Goal: Book appointment/travel/reservation

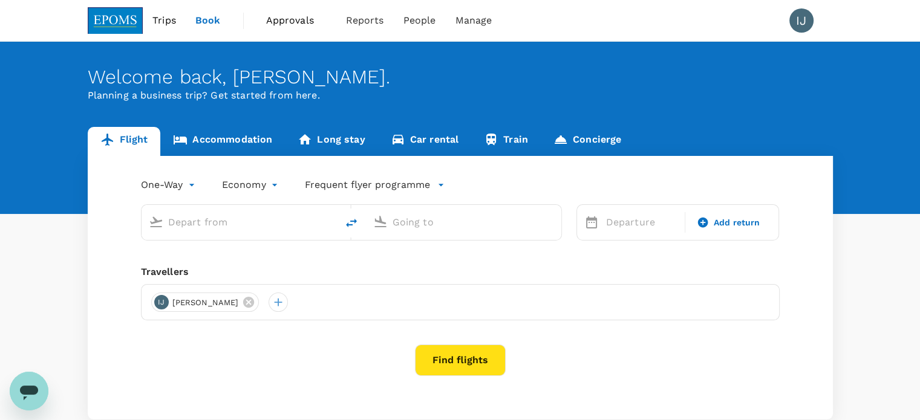
type input "Kuala Lumpur Intl ([GEOGRAPHIC_DATA])"
type input "Kota Kinabalu Intl (BKI)"
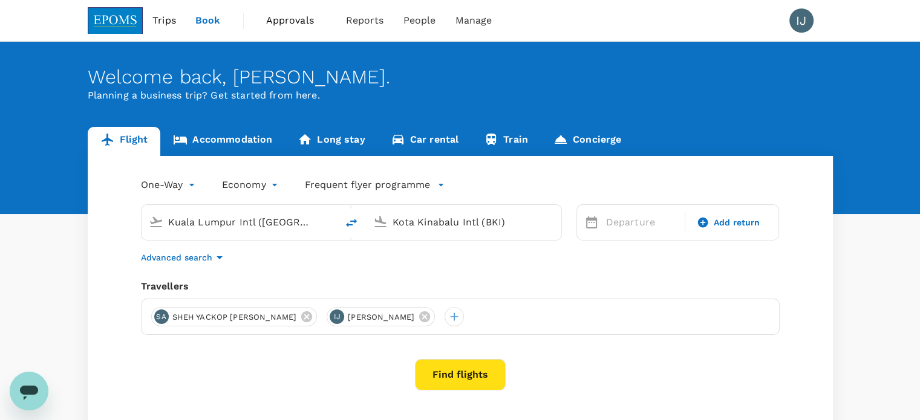
click at [293, 11] on span "Approvals 0" at bounding box center [296, 20] width 60 height 19
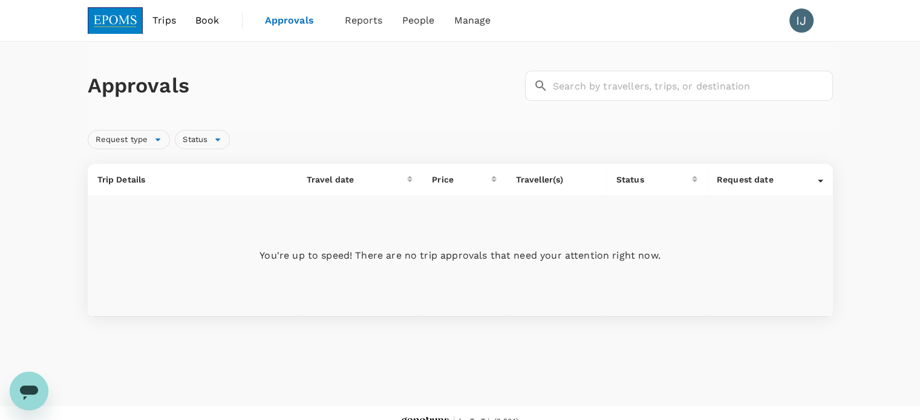
click at [202, 27] on link "Book" at bounding box center [208, 20] width 44 height 41
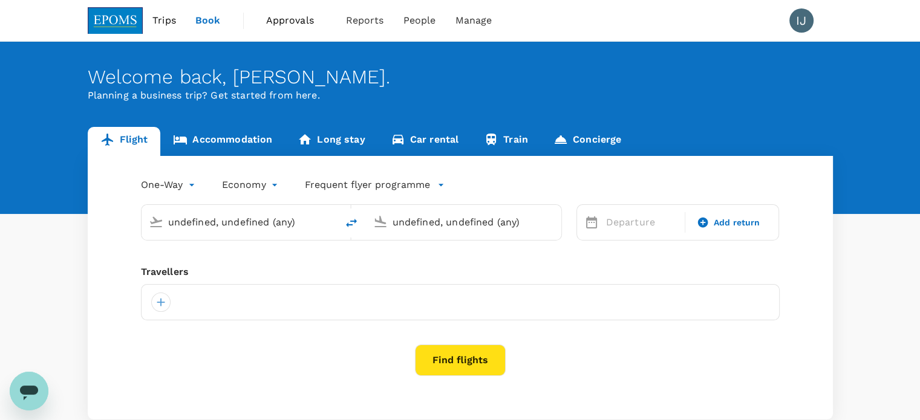
type input "Kuala Lumpur Intl ([GEOGRAPHIC_DATA])"
type input "Kota Kinabalu Intl (BKI)"
type input "Kuala Lumpur Intl ([GEOGRAPHIC_DATA])"
type input "Kota Kinabalu Intl (BKI)"
type input "Kuala Lumpur Intl ([GEOGRAPHIC_DATA])"
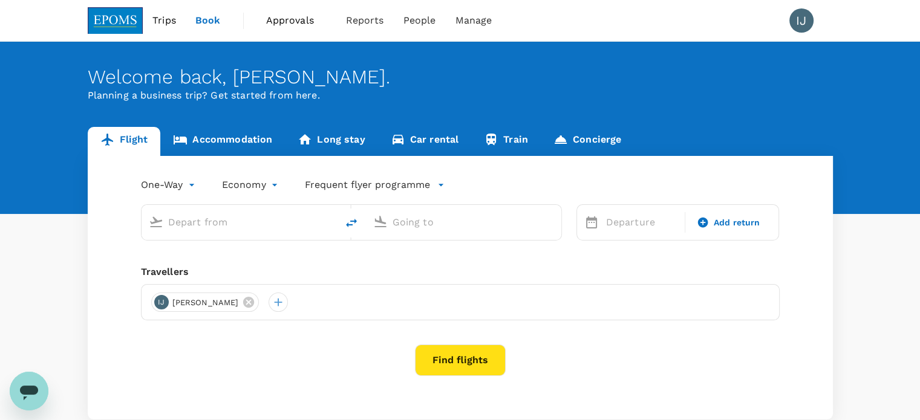
type input "Kota Kinabalu Intl (BKI)"
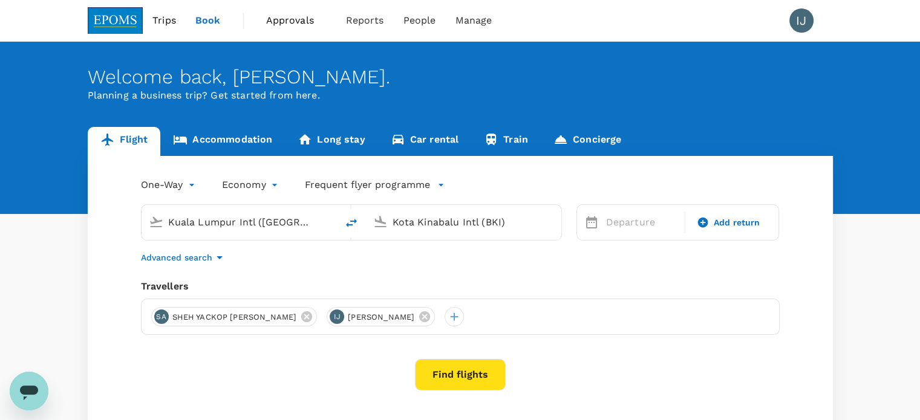
scroll to position [88, 0]
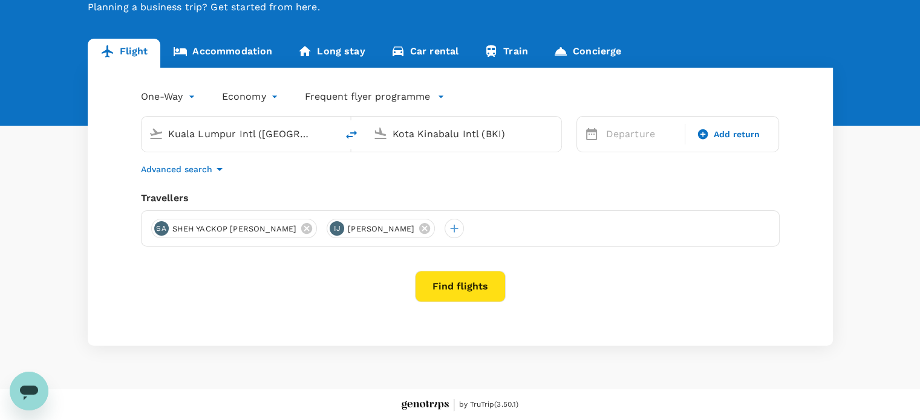
click at [247, 53] on link "Accommodation" at bounding box center [222, 53] width 125 height 29
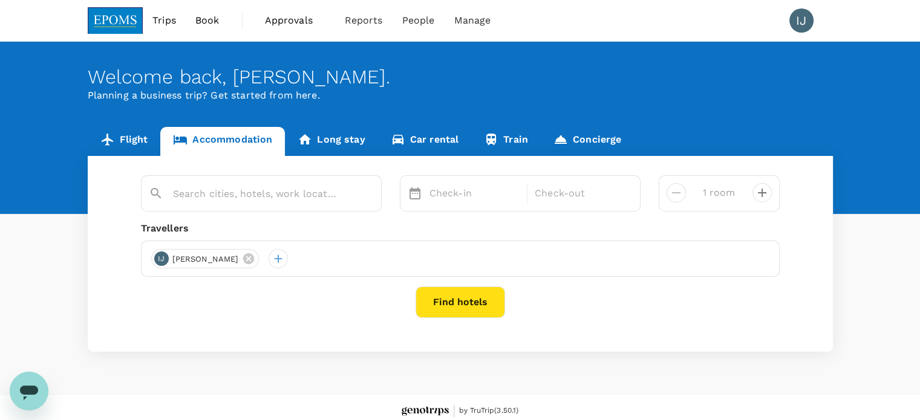
click at [132, 142] on link "Flight" at bounding box center [124, 141] width 73 height 29
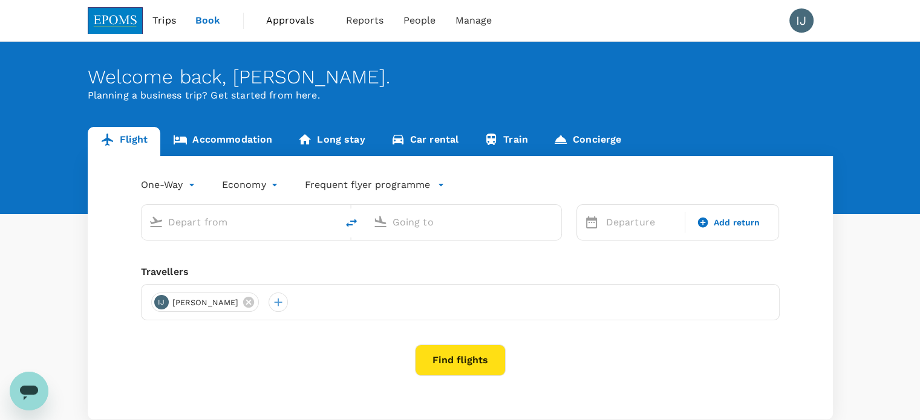
type input "Kuala Lumpur Intl ([GEOGRAPHIC_DATA])"
type input "Kota Kinabalu Intl (BKI)"
type input "Kuala Lumpur Intl ([GEOGRAPHIC_DATA])"
type input "Kota Kinabalu Intl (BKI)"
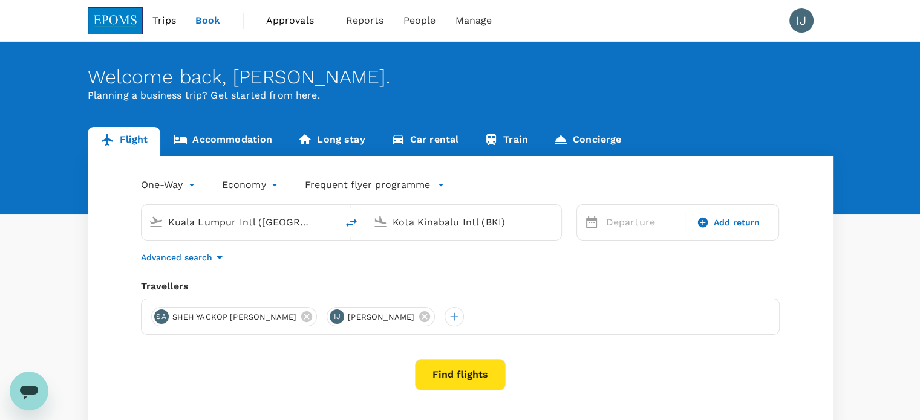
click at [163, 21] on span "Trips" at bounding box center [164, 20] width 24 height 15
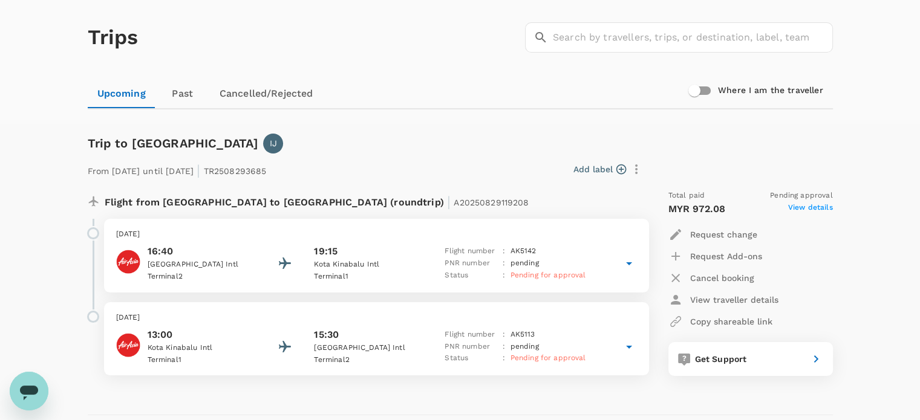
scroll to position [121, 0]
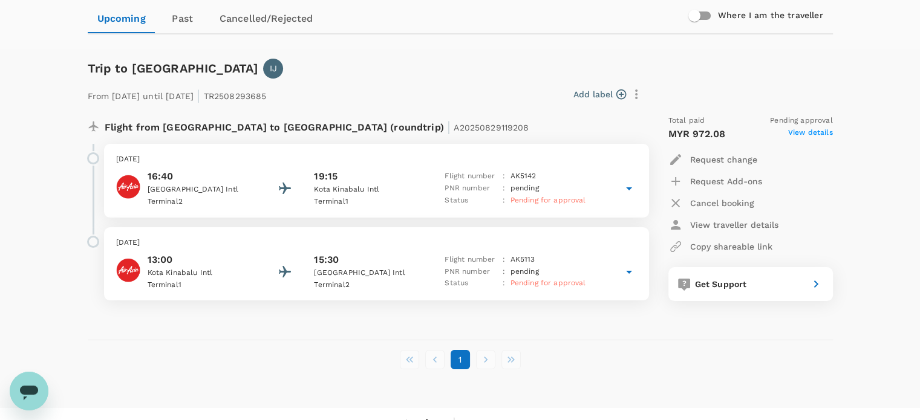
click at [293, 187] on icon at bounding box center [629, 188] width 6 height 3
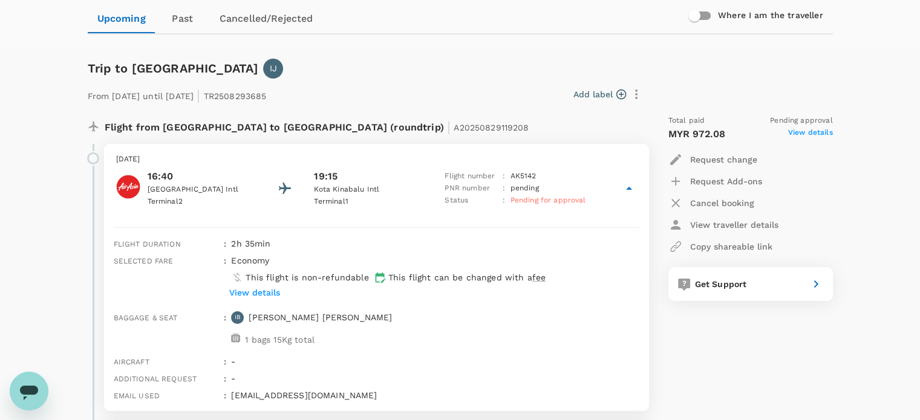
click at [293, 187] on icon at bounding box center [629, 188] width 6 height 3
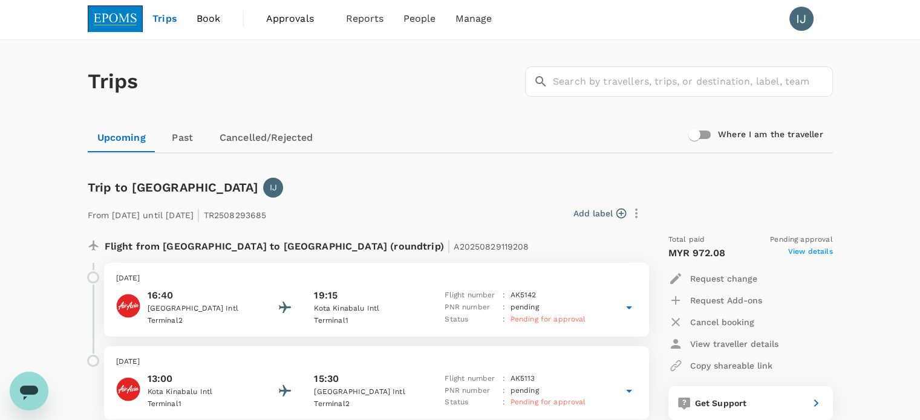
scroll to position [0, 0]
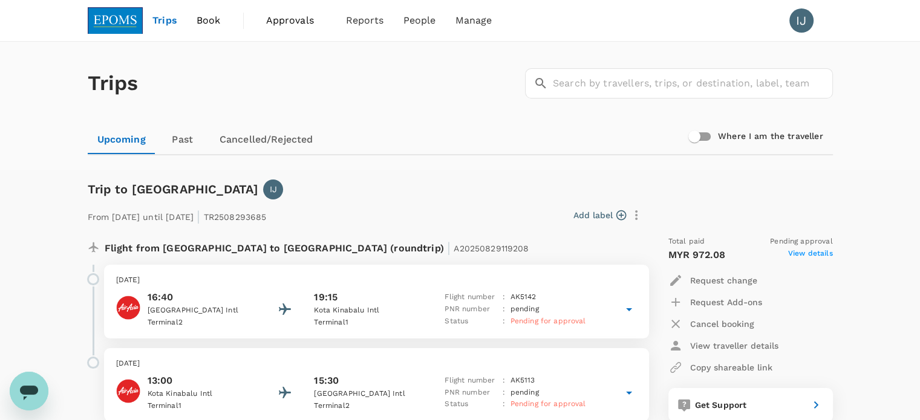
click at [293, 256] on span "View details" at bounding box center [810, 255] width 45 height 15
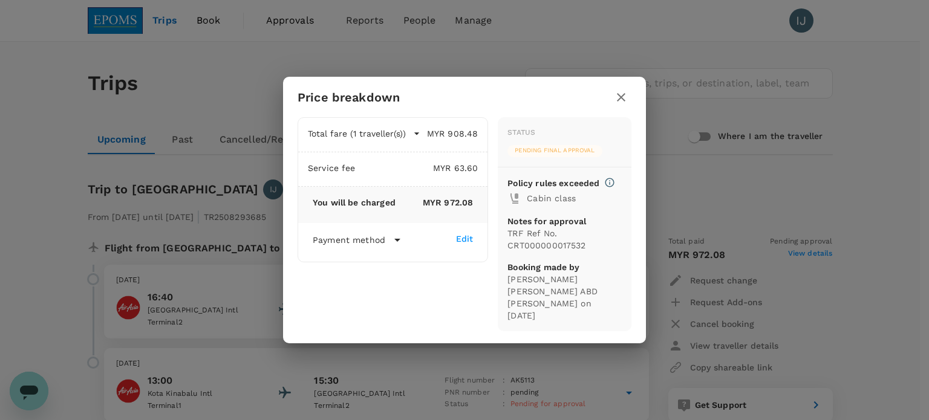
click at [293, 105] on icon "button" at bounding box center [621, 97] width 15 height 15
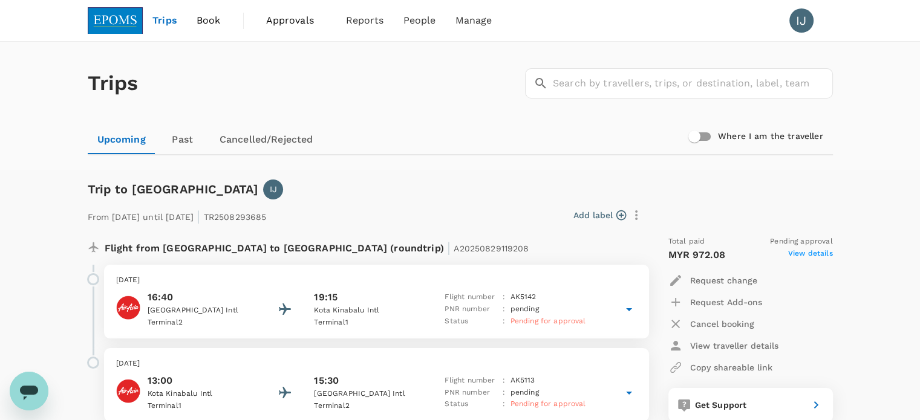
click at [186, 146] on link "Past" at bounding box center [182, 139] width 54 height 29
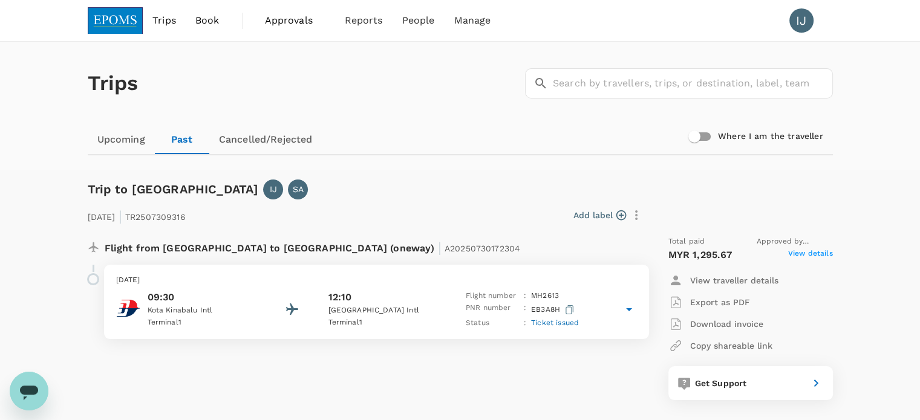
click at [266, 134] on link "Cancelled/Rejected" at bounding box center [265, 139] width 113 height 29
click at [264, 143] on link "Cancelled/Rejected" at bounding box center [265, 139] width 113 height 29
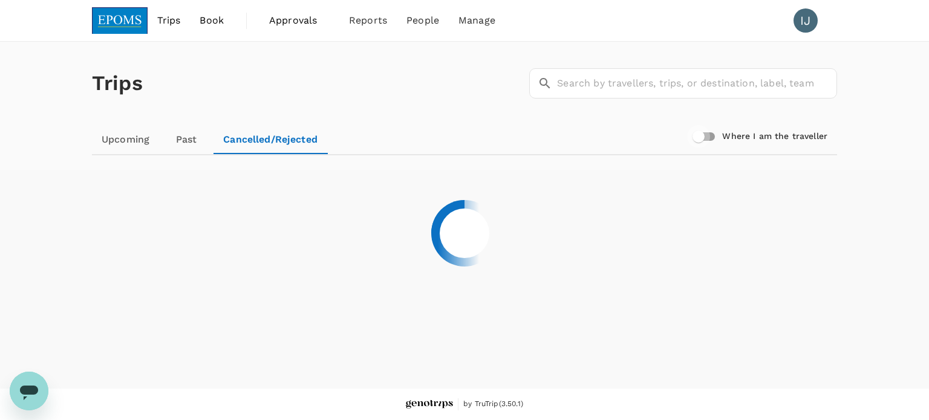
click at [293, 137] on input "Where I am the traveller" at bounding box center [698, 136] width 69 height 23
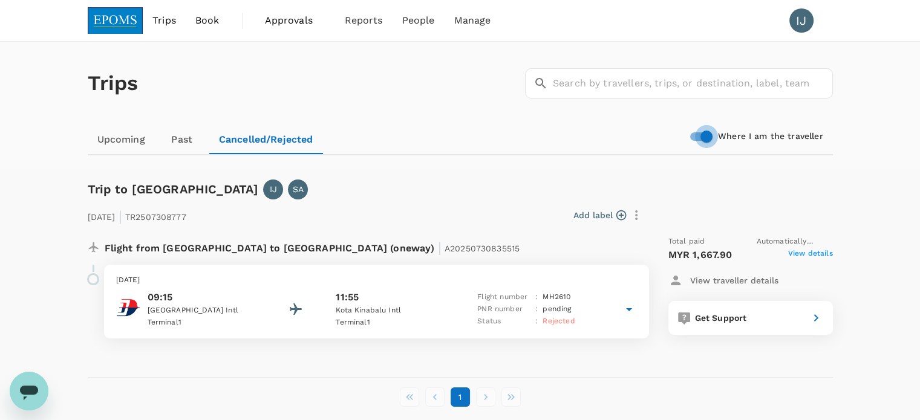
click at [293, 140] on input "Where I am the traveller" at bounding box center [706, 136] width 69 height 23
checkbox input "false"
click at [131, 140] on link "Upcoming" at bounding box center [121, 139] width 67 height 29
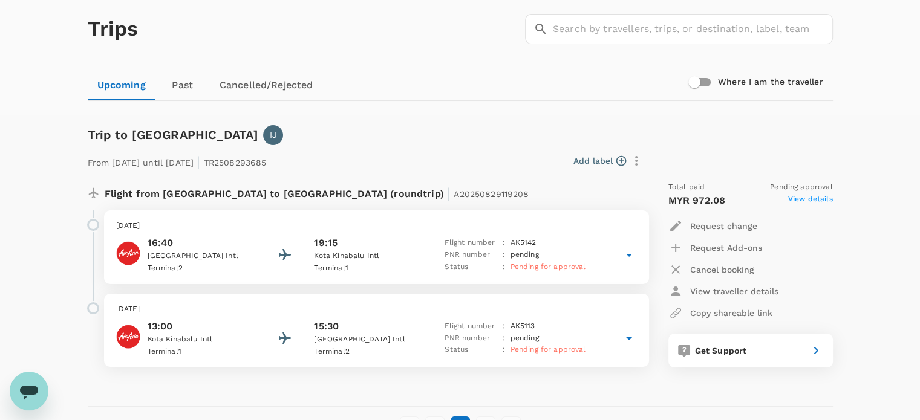
scroll to position [140, 0]
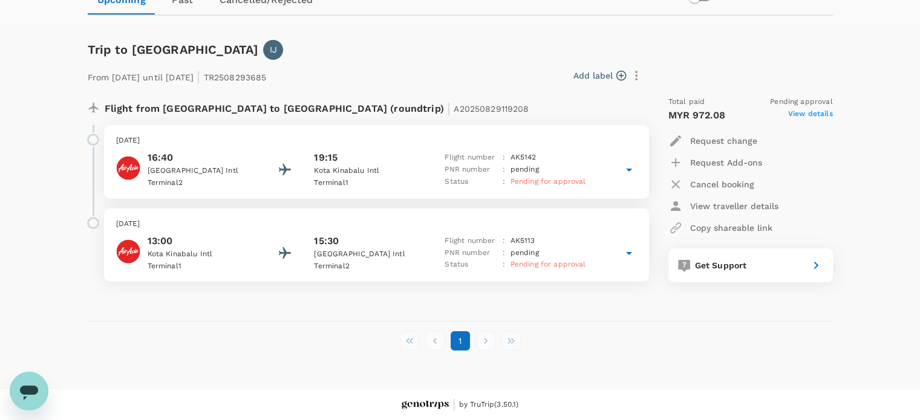
click at [293, 328] on li "pagination navigation" at bounding box center [485, 340] width 25 height 19
click at [293, 164] on p "Request Add-ons" at bounding box center [726, 163] width 72 height 12
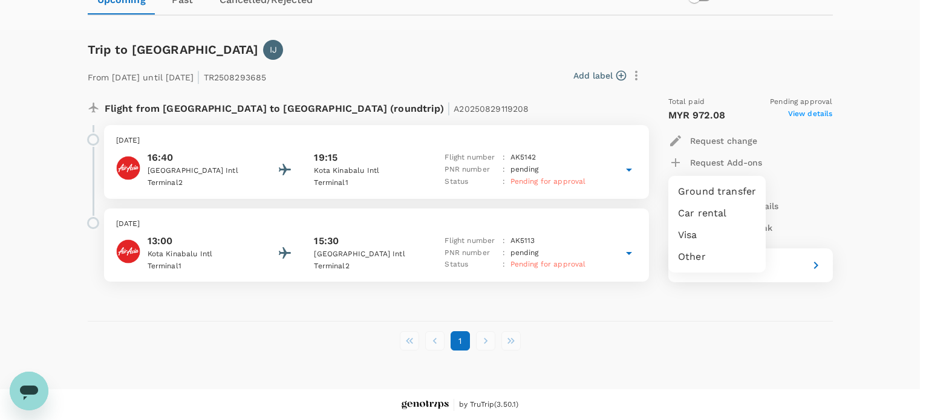
click at [293, 198] on div at bounding box center [464, 210] width 929 height 420
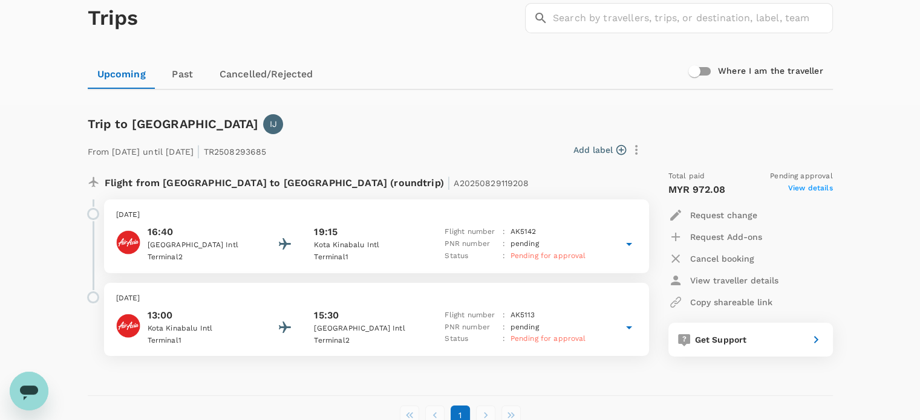
scroll to position [0, 0]
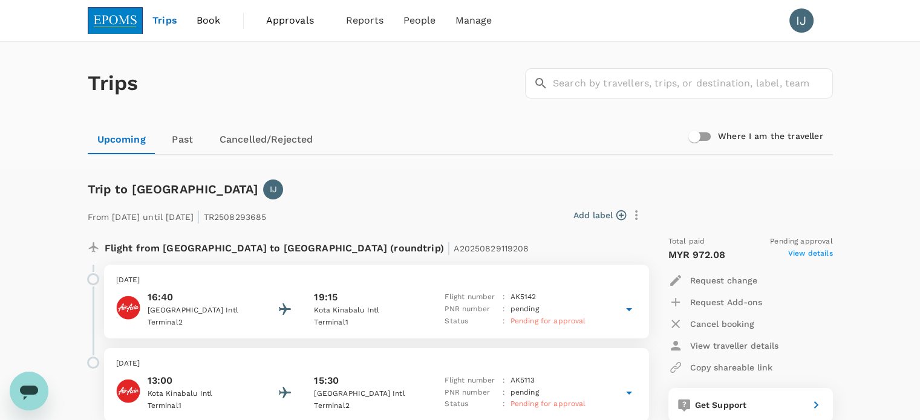
click at [206, 22] on span "Book" at bounding box center [209, 20] width 24 height 15
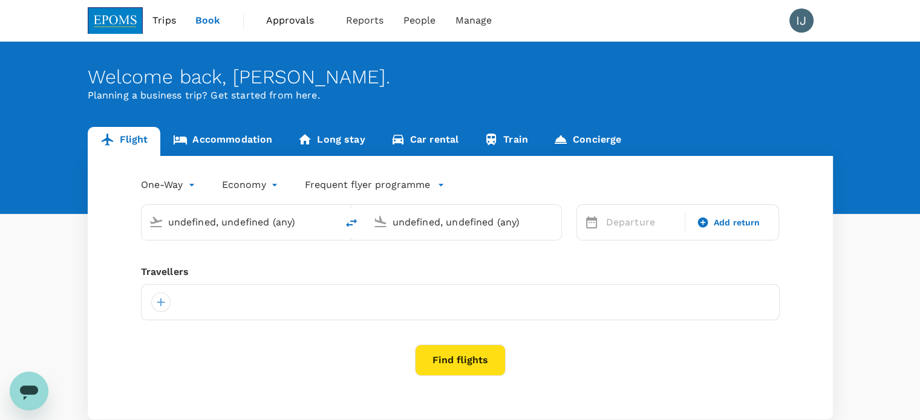
type input "Kuala Lumpur Intl ([GEOGRAPHIC_DATA])"
type input "Kota Kinabalu Intl (BKI)"
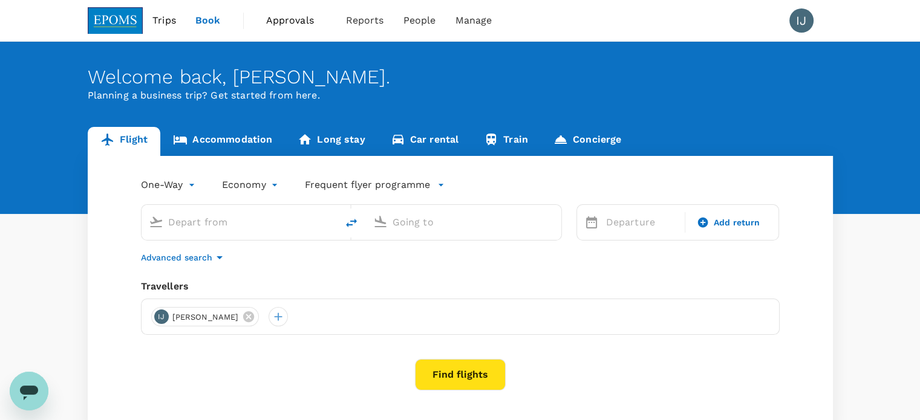
type input "Kuala Lumpur Intl ([GEOGRAPHIC_DATA])"
type input "Kota Kinabalu Intl (BKI)"
type input "Kuala Lumpur Intl ([GEOGRAPHIC_DATA])"
type input "Kota Kinabalu Intl (BKI)"
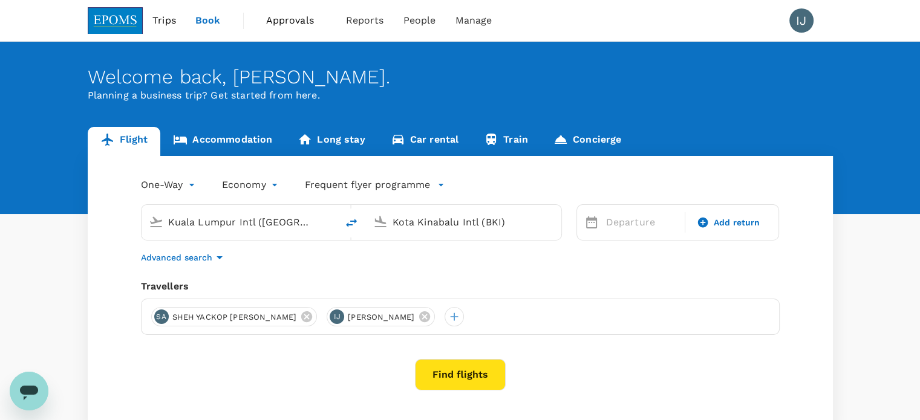
click at [215, 137] on link "Accommodation" at bounding box center [222, 141] width 125 height 29
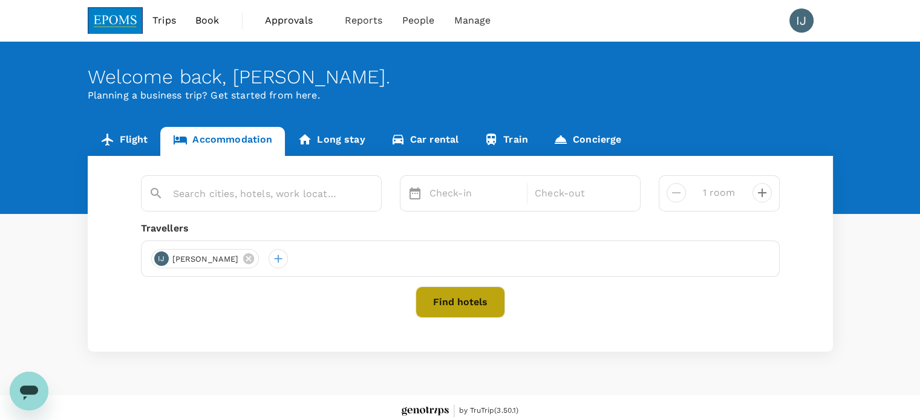
click at [293, 303] on button "Find hotels" at bounding box center [461, 302] width 90 height 31
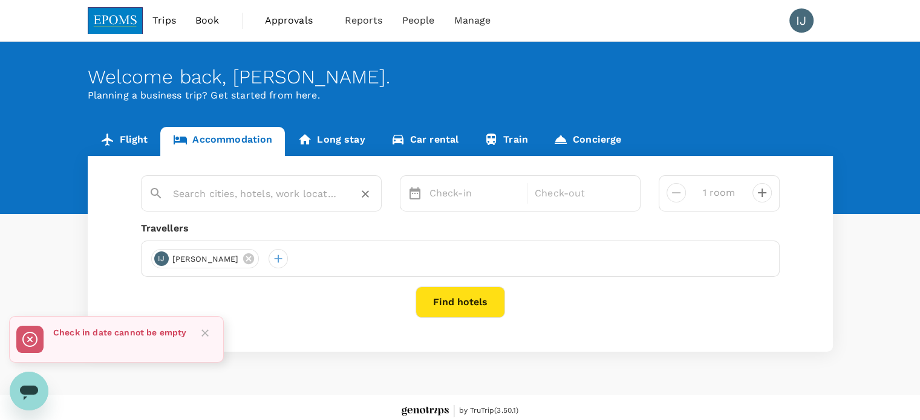
click at [293, 180] on div at bounding box center [268, 189] width 210 height 29
click at [293, 131] on link "Long stay" at bounding box center [331, 141] width 93 height 29
